Goal: Task Accomplishment & Management: Manage account settings

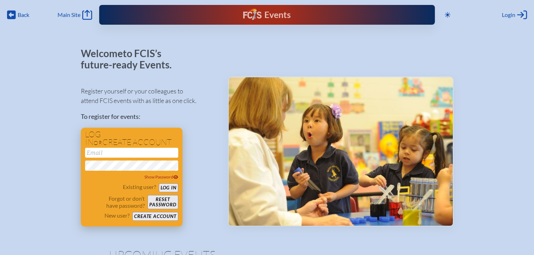
type input "[EMAIL_ADDRESS][DOMAIN_NAME]"
click at [170, 191] on button "Log in" at bounding box center [168, 188] width 19 height 9
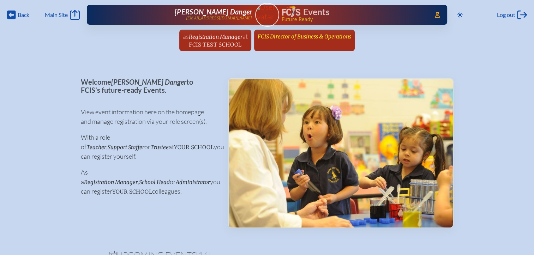
click at [294, 39] on span "FCIS Director of Business & Operations" at bounding box center [305, 36] width 94 height 7
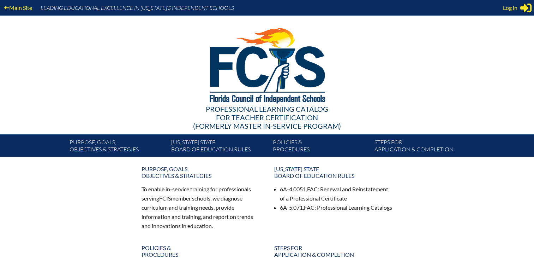
drag, startPoint x: 511, startPoint y: 9, endPoint x: 494, endPoint y: 18, distance: 19.4
click at [511, 9] on span "Log in" at bounding box center [510, 8] width 14 height 8
type input "[EMAIL_ADDRESS][DOMAIN_NAME]"
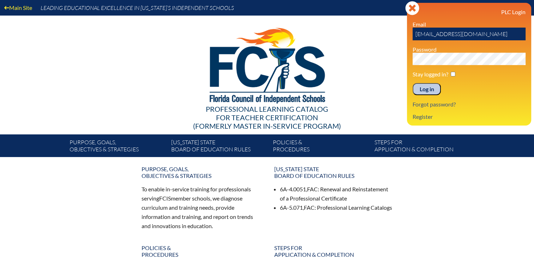
drag, startPoint x: 425, startPoint y: 91, endPoint x: 462, endPoint y: 69, distance: 43.4
click at [426, 91] on input "Log in" at bounding box center [427, 89] width 28 height 12
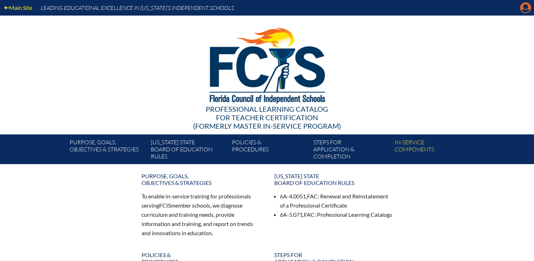
click at [527, 8] on icon "Manage Account" at bounding box center [525, 7] width 11 height 11
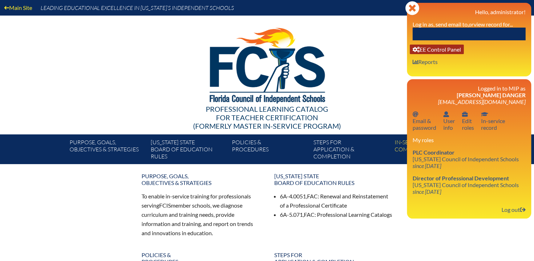
click at [449, 50] on link "User info EE Control Panel" at bounding box center [437, 49] width 54 height 10
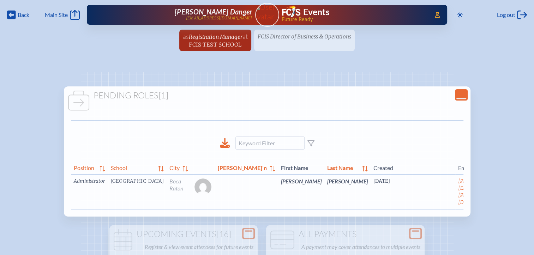
scroll to position [0, 23]
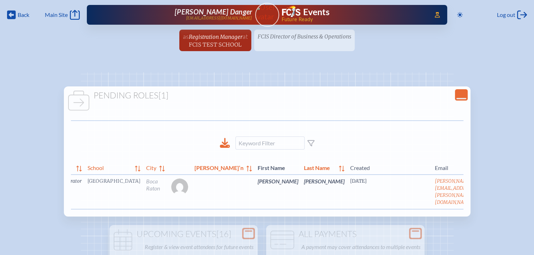
click at [482, 197] on link "edit Person’s Details" at bounding box center [494, 192] width 24 height 22
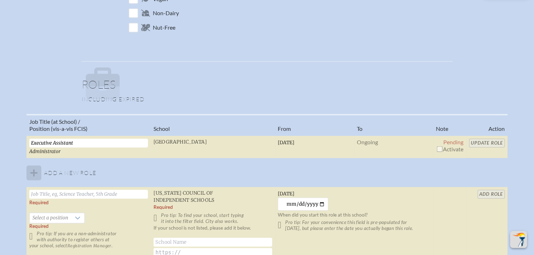
scroll to position [424, 0]
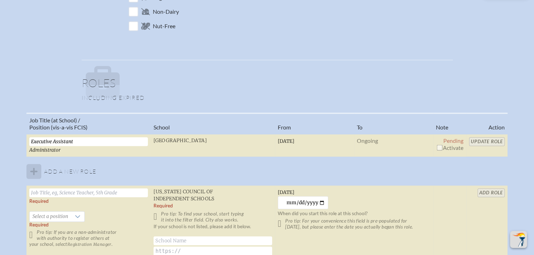
click at [439, 147] on input "checkbox" at bounding box center [440, 148] width 6 height 6
checkbox input "true"
click at [483, 141] on input "Update Role" at bounding box center [487, 141] width 36 height 9
